Goal: Information Seeking & Learning: Learn about a topic

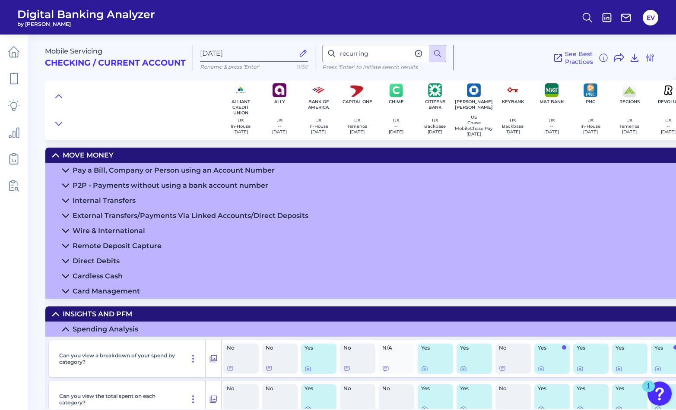
scroll to position [1100, 0]
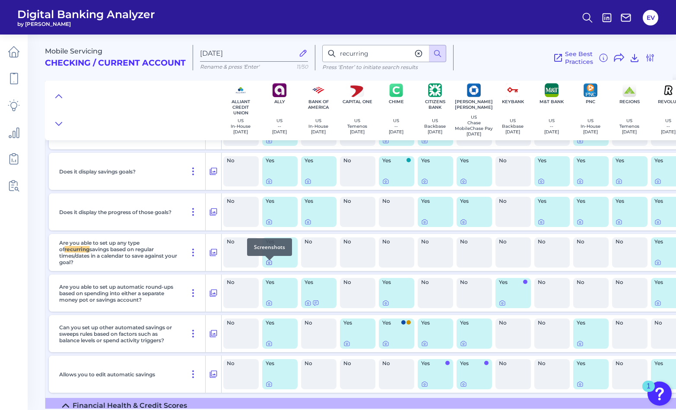
click at [271, 265] on icon at bounding box center [268, 262] width 7 height 7
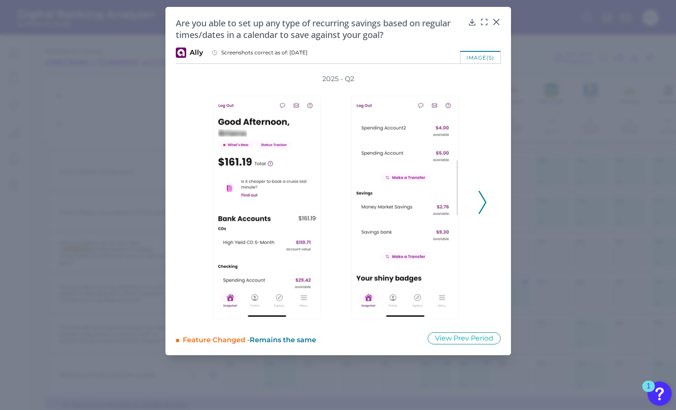
click at [483, 205] on polyline at bounding box center [482, 203] width 6 height 22
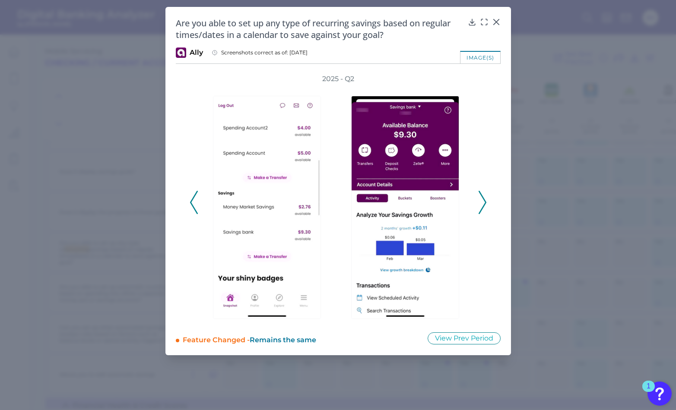
click at [483, 205] on polyline at bounding box center [482, 203] width 6 height 22
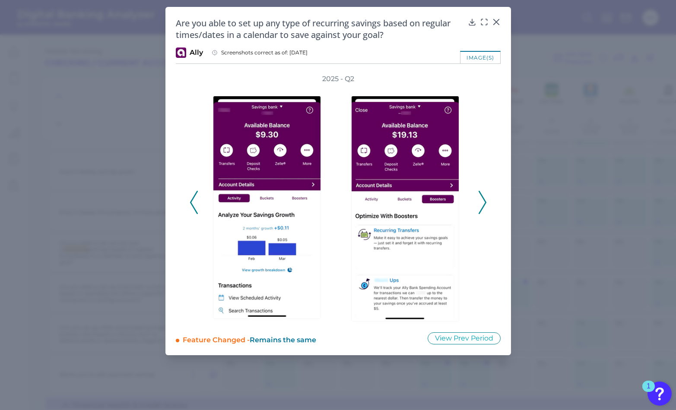
click at [483, 205] on polyline at bounding box center [482, 203] width 6 height 22
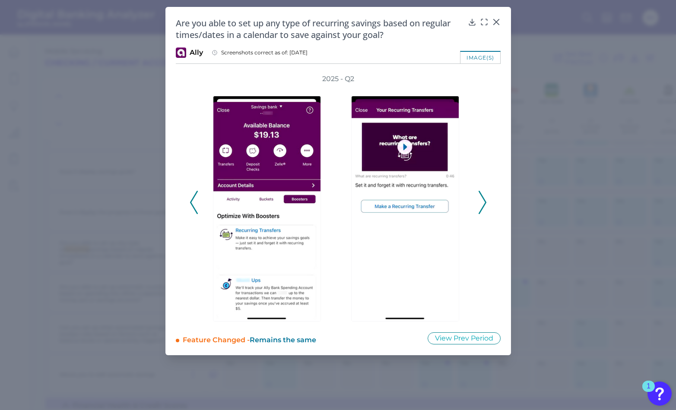
click at [483, 205] on polyline at bounding box center [482, 203] width 6 height 22
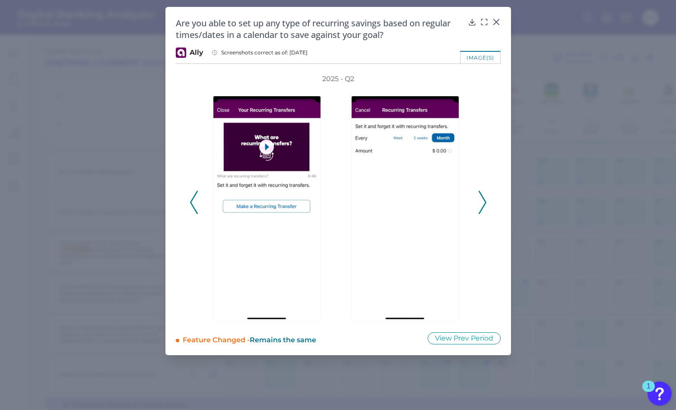
click at [483, 205] on polyline at bounding box center [482, 203] width 6 height 22
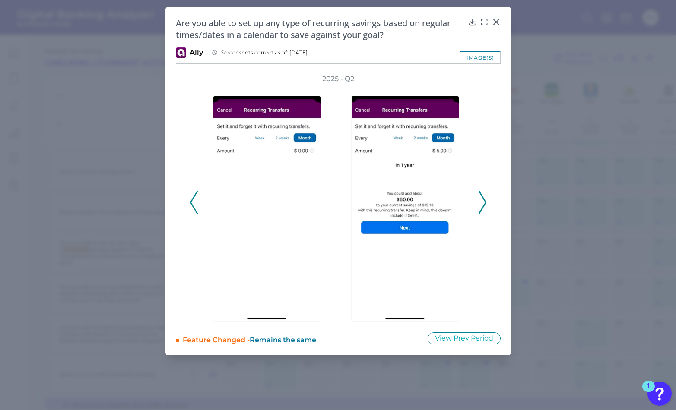
click at [483, 205] on polyline at bounding box center [482, 203] width 6 height 22
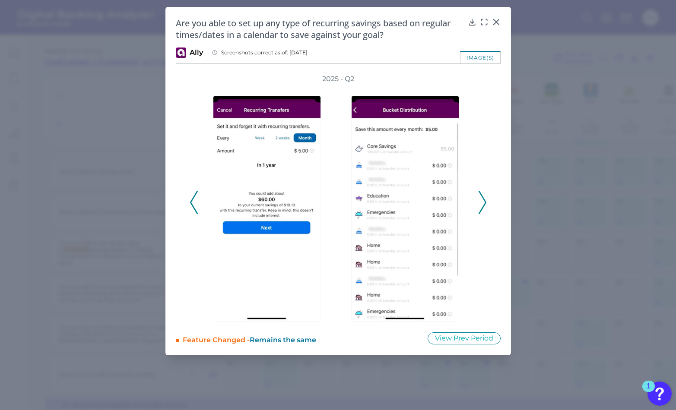
click at [483, 205] on polyline at bounding box center [482, 203] width 6 height 22
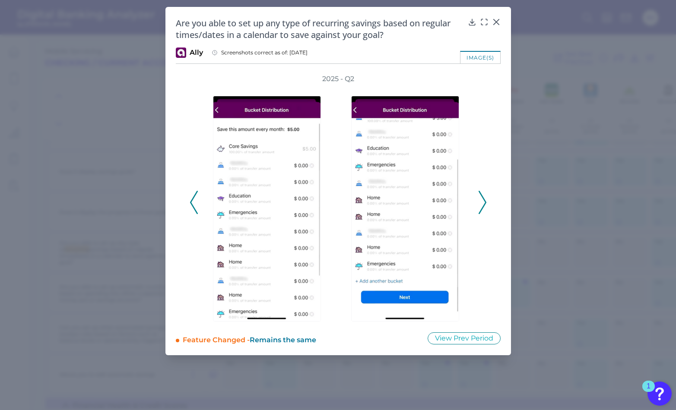
click at [483, 205] on polyline at bounding box center [482, 203] width 6 height 22
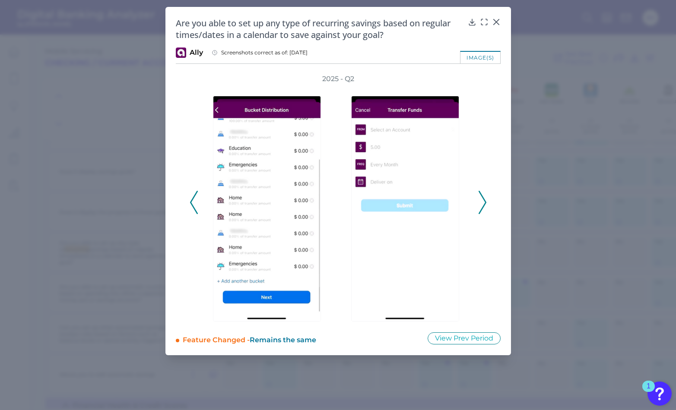
click at [483, 205] on polyline at bounding box center [482, 203] width 6 height 22
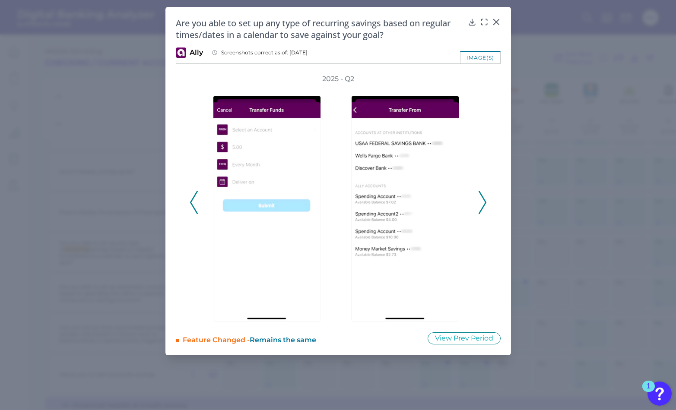
click at [483, 205] on polyline at bounding box center [482, 203] width 6 height 22
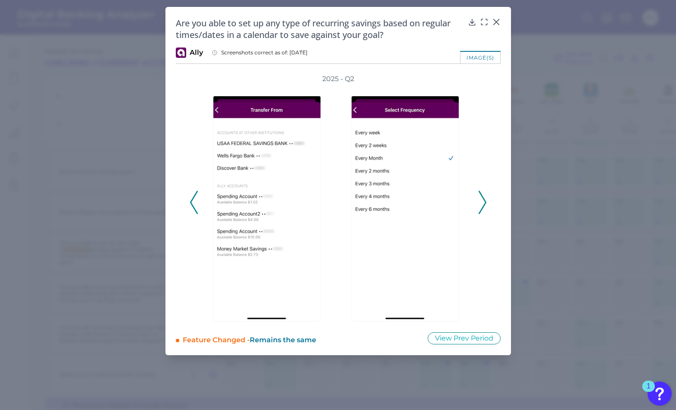
click at [483, 205] on polyline at bounding box center [482, 203] width 6 height 22
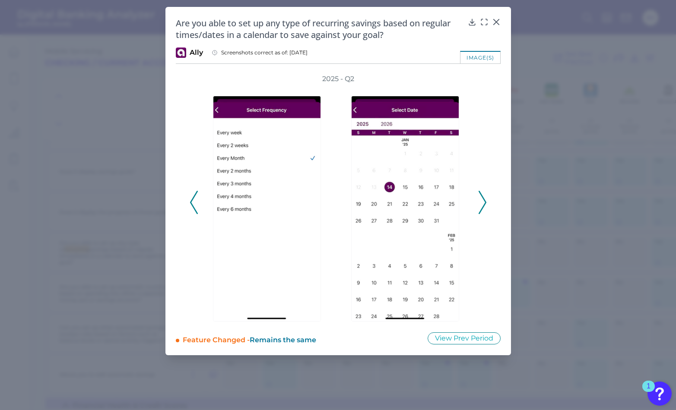
click at [483, 205] on polyline at bounding box center [482, 203] width 6 height 22
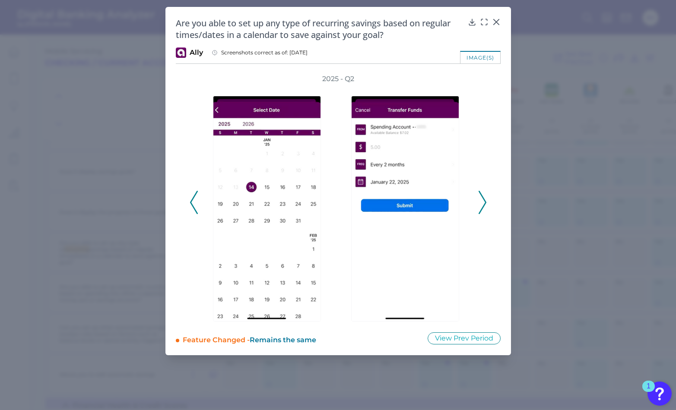
click at [483, 205] on polyline at bounding box center [482, 203] width 6 height 22
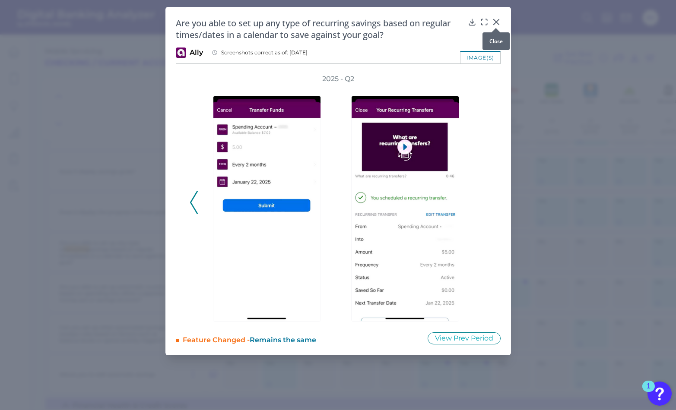
click at [497, 24] on div at bounding box center [495, 28] width 9 height 9
click at [495, 22] on icon at bounding box center [496, 22] width 9 height 9
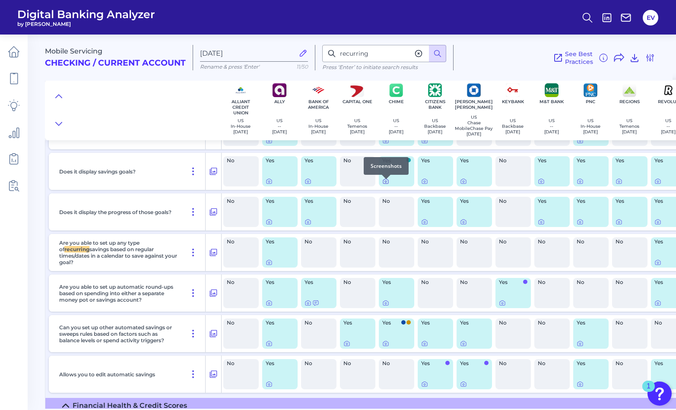
click at [386, 183] on icon at bounding box center [385, 181] width 7 height 7
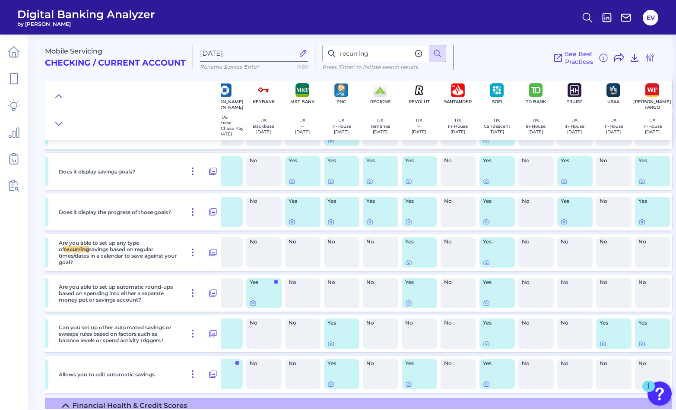
scroll to position [1100, 253]
click at [483, 388] on icon at bounding box center [486, 384] width 7 height 7
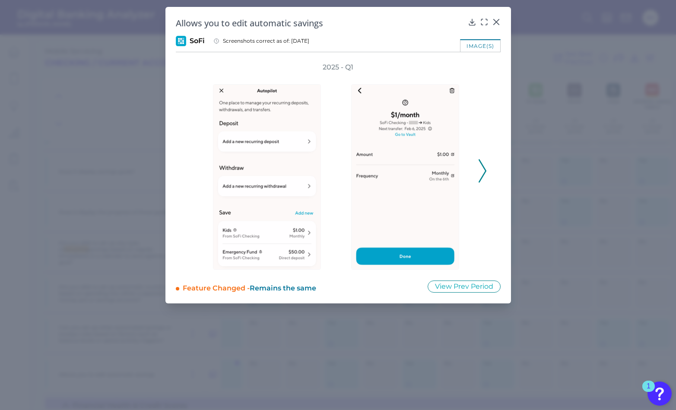
click at [482, 167] on polyline at bounding box center [482, 171] width 6 height 22
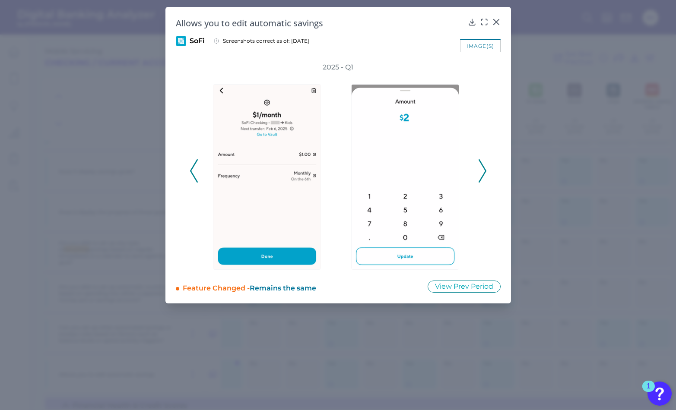
click at [482, 167] on polyline at bounding box center [482, 171] width 6 height 22
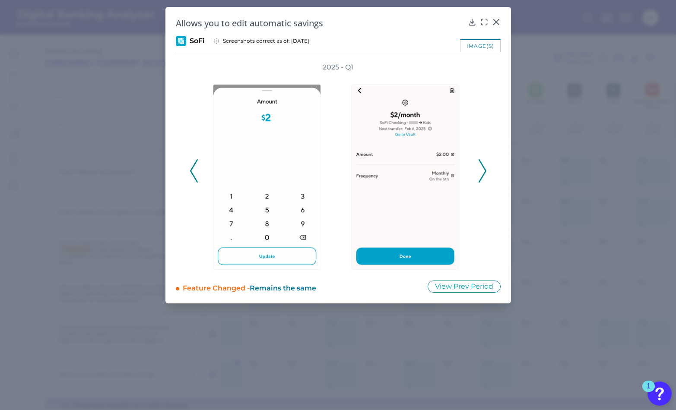
click at [482, 167] on polyline at bounding box center [482, 171] width 6 height 22
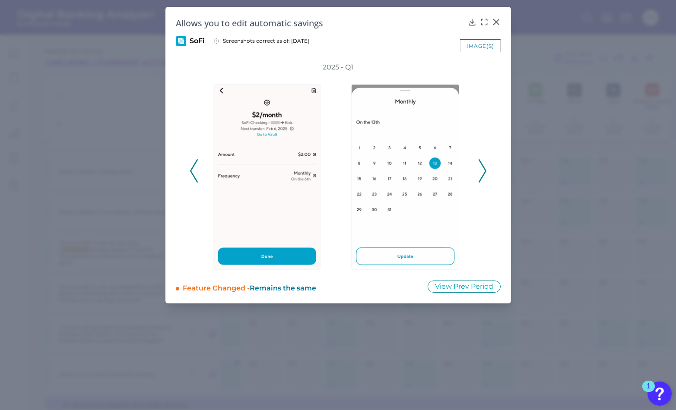
click at [482, 167] on polyline at bounding box center [482, 171] width 6 height 22
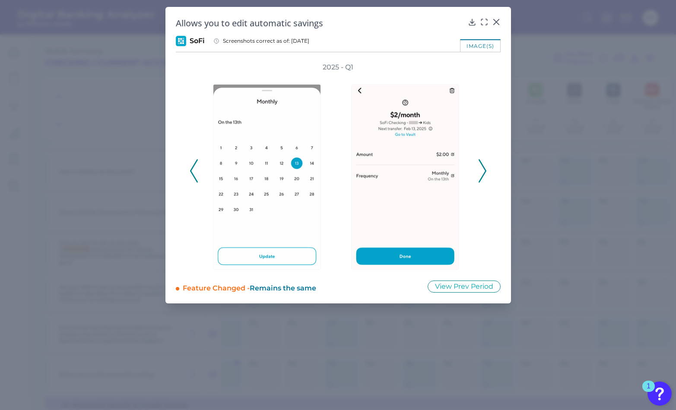
click at [482, 167] on polyline at bounding box center [482, 171] width 6 height 22
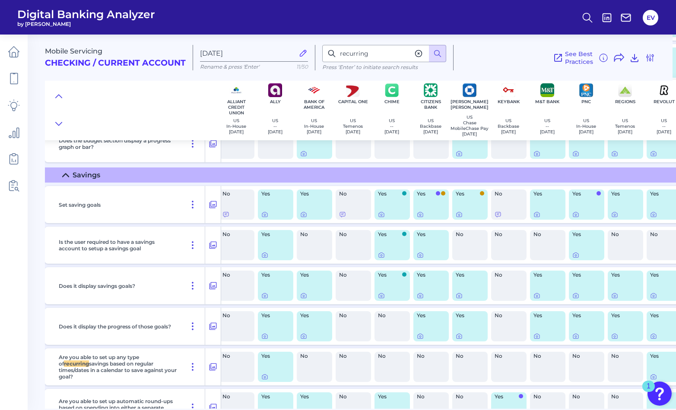
scroll to position [986, 0]
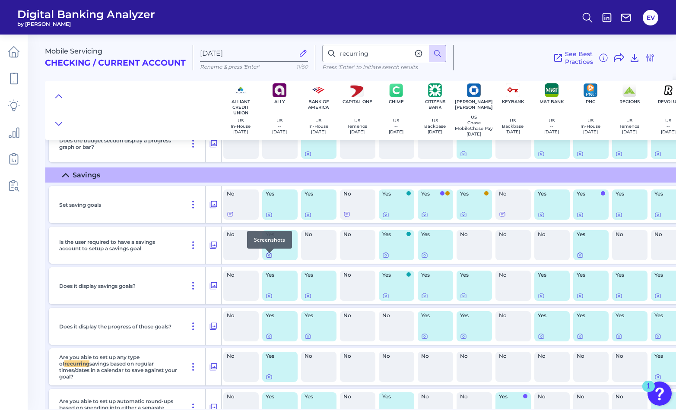
click at [270, 256] on div at bounding box center [269, 253] width 9 height 9
click at [266, 258] on icon at bounding box center [268, 255] width 5 height 5
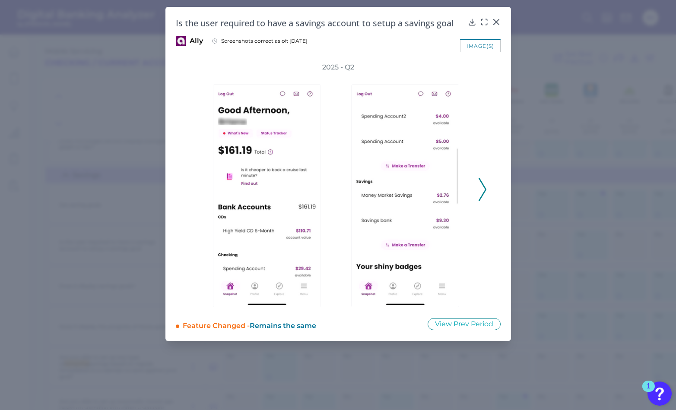
click at [483, 184] on icon at bounding box center [482, 189] width 8 height 23
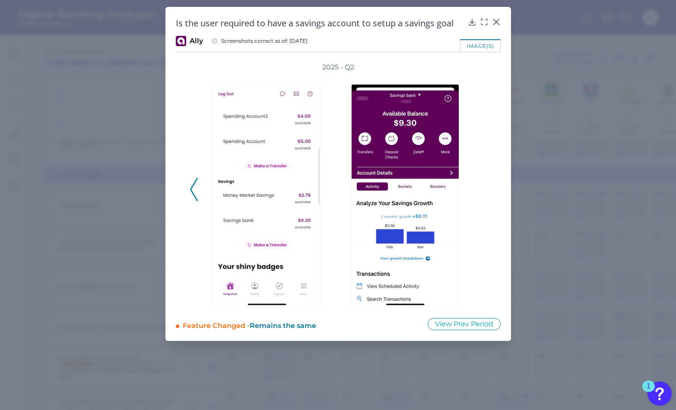
click at [483, 184] on div "2025 - Q2" at bounding box center [338, 185] width 297 height 245
click at [480, 190] on div "2025 - Q2" at bounding box center [338, 185] width 297 height 245
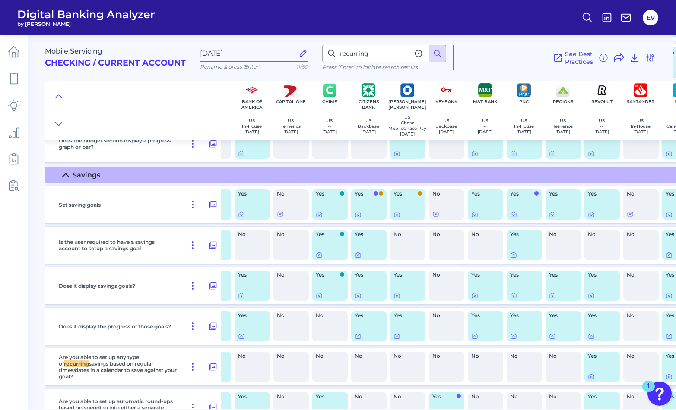
scroll to position [986, 67]
click at [323, 216] on div at bounding box center [329, 214] width 28 height 7
click at [319, 217] on icon at bounding box center [318, 214] width 7 height 7
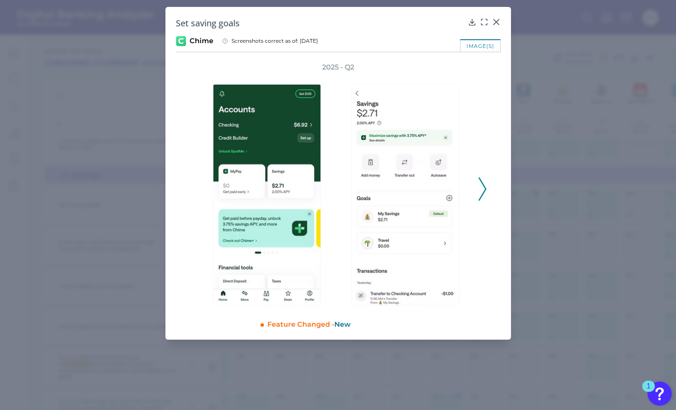
click at [480, 185] on icon at bounding box center [482, 188] width 8 height 23
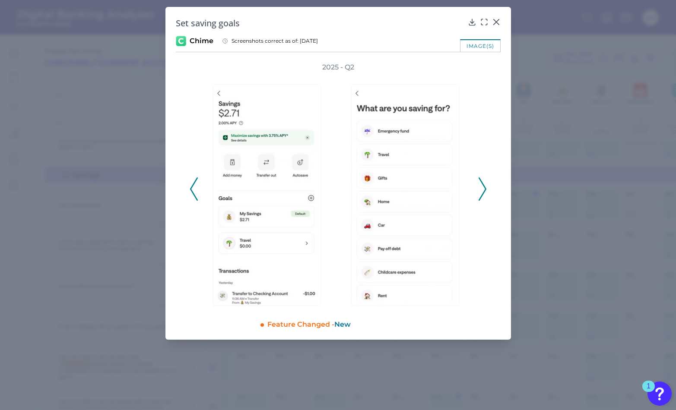
click at [480, 185] on icon at bounding box center [482, 188] width 8 height 23
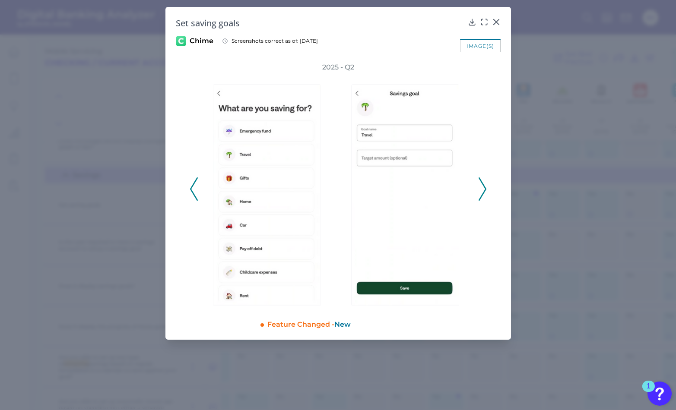
click at [480, 185] on icon at bounding box center [482, 188] width 8 height 23
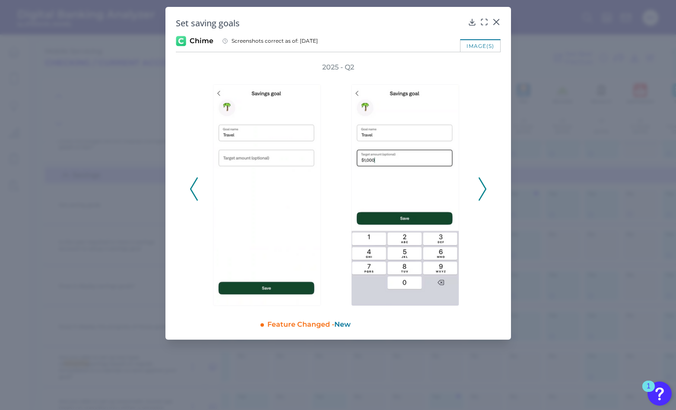
click at [480, 185] on icon at bounding box center [482, 188] width 8 height 23
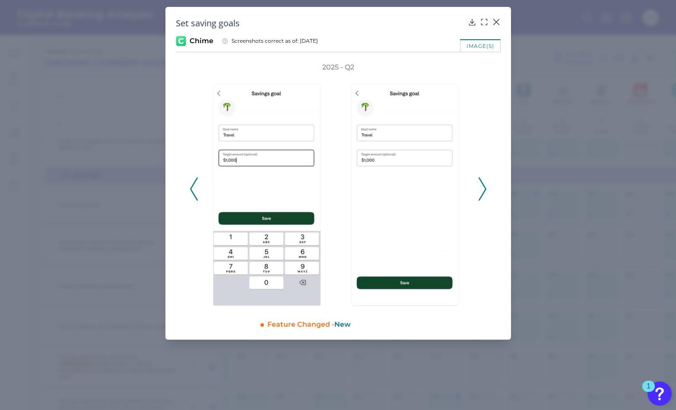
click at [480, 185] on icon at bounding box center [482, 188] width 8 height 23
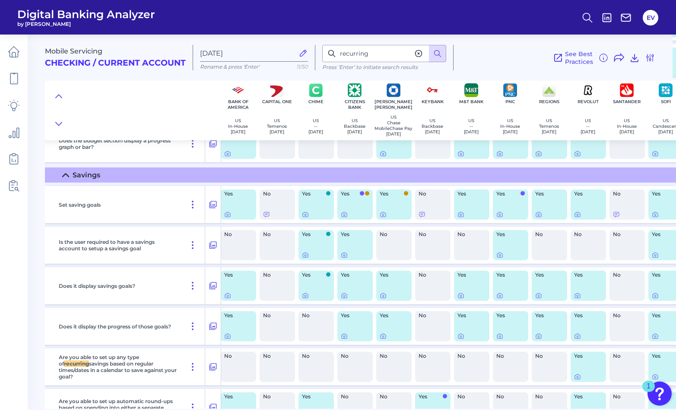
scroll to position [986, 79]
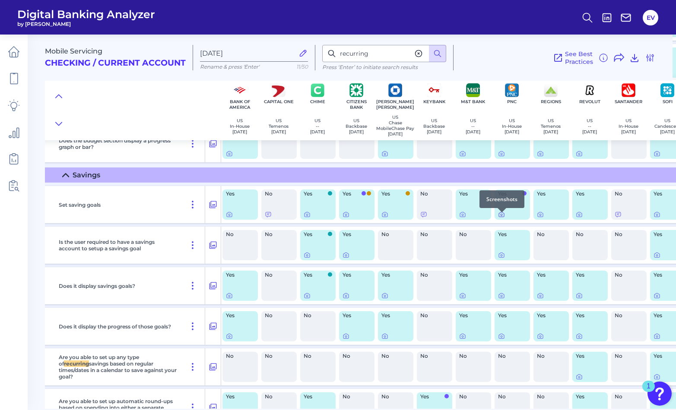
click at [502, 218] on icon at bounding box center [501, 214] width 7 height 7
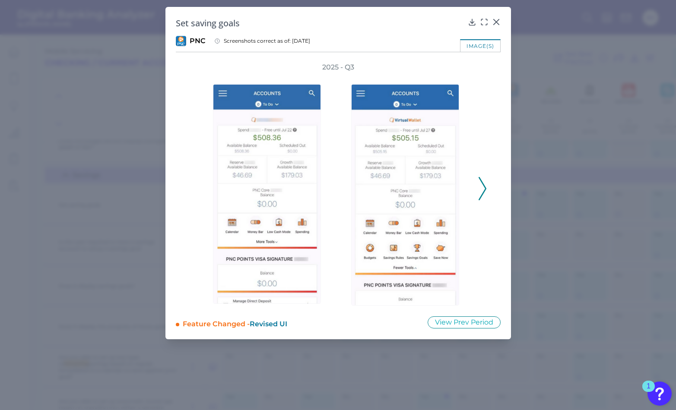
click at [485, 191] on icon at bounding box center [482, 188] width 8 height 23
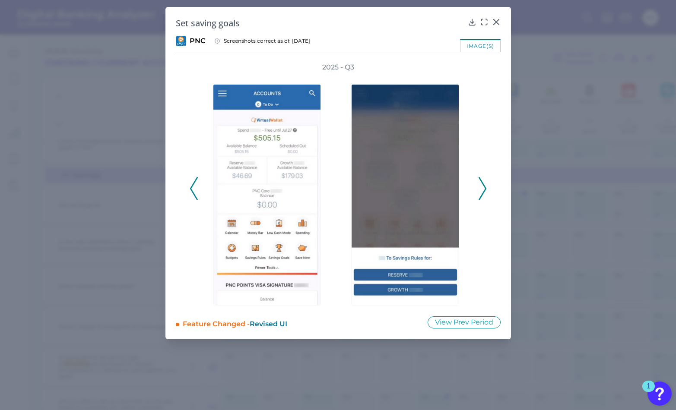
click at [485, 191] on icon at bounding box center [482, 188] width 8 height 23
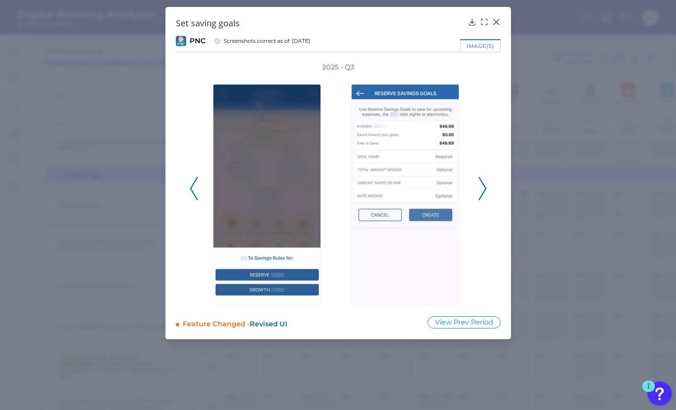
click at [485, 191] on icon at bounding box center [482, 188] width 8 height 23
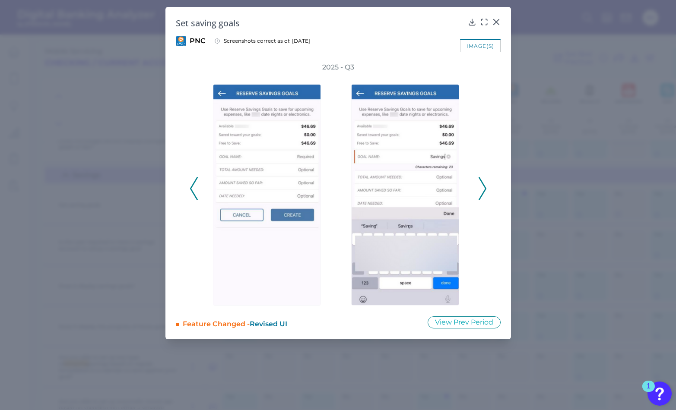
click at [485, 191] on icon at bounding box center [482, 188] width 8 height 23
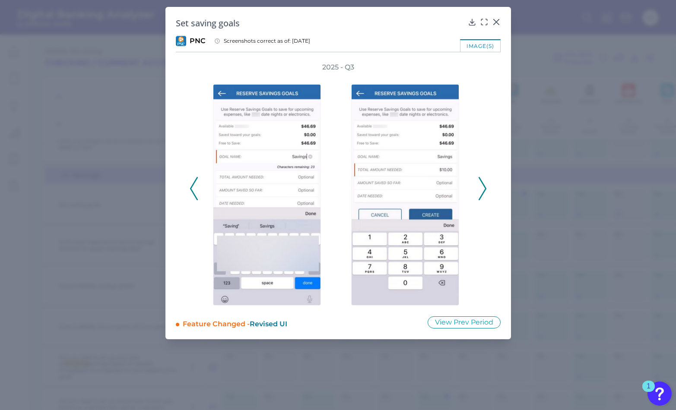
click at [485, 191] on icon at bounding box center [482, 188] width 8 height 23
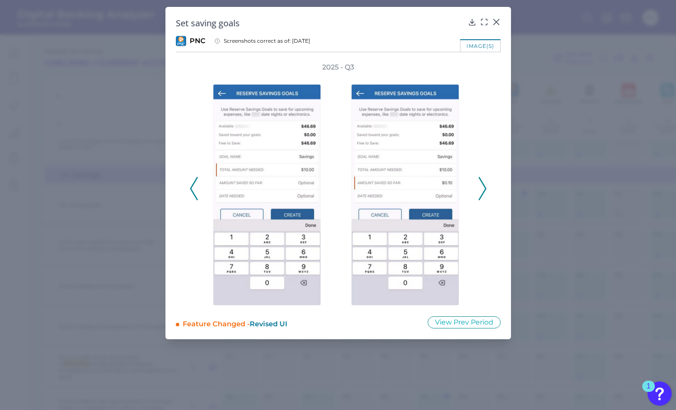
click at [485, 191] on icon at bounding box center [482, 188] width 8 height 23
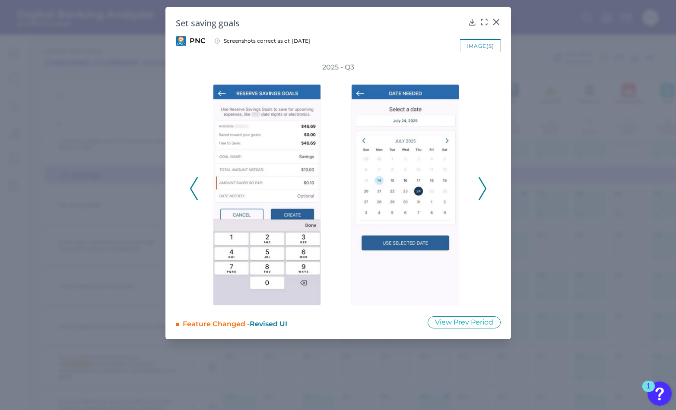
click at [485, 191] on icon at bounding box center [482, 188] width 8 height 23
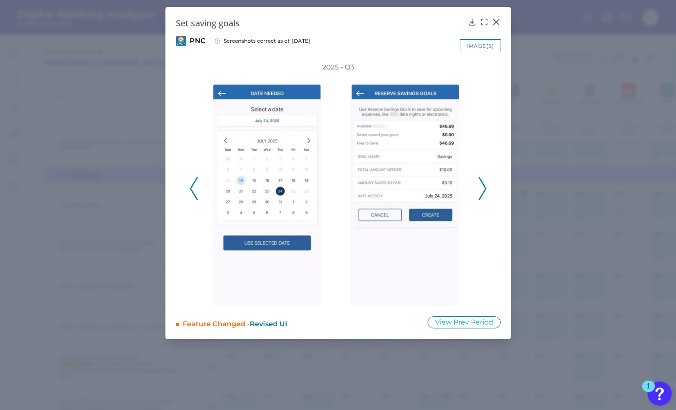
click at [485, 191] on icon at bounding box center [482, 188] width 8 height 23
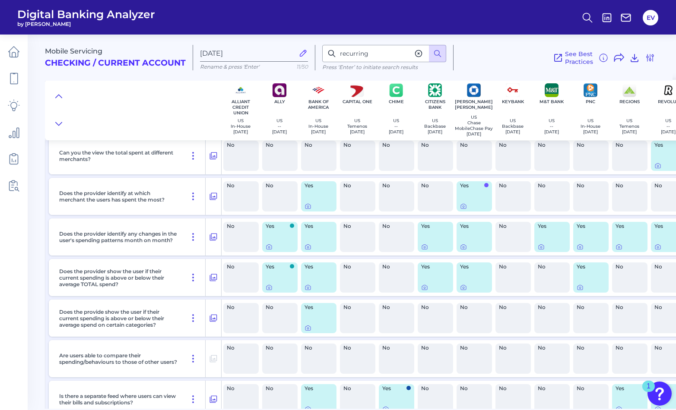
scroll to position [0, 0]
